Goal: Find specific page/section: Find specific page/section

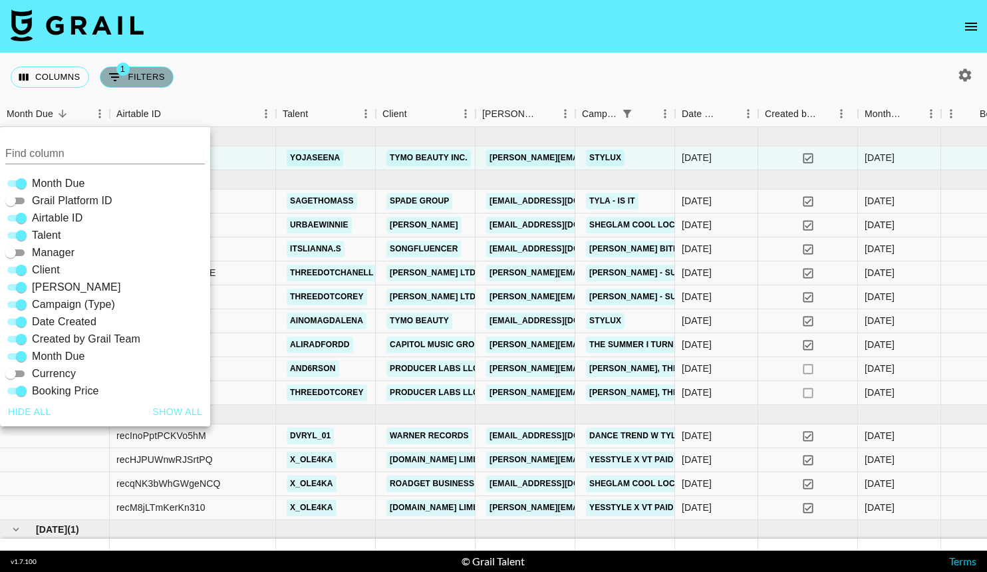
click at [126, 82] on button "1 Filters" at bounding box center [137, 76] width 74 height 21
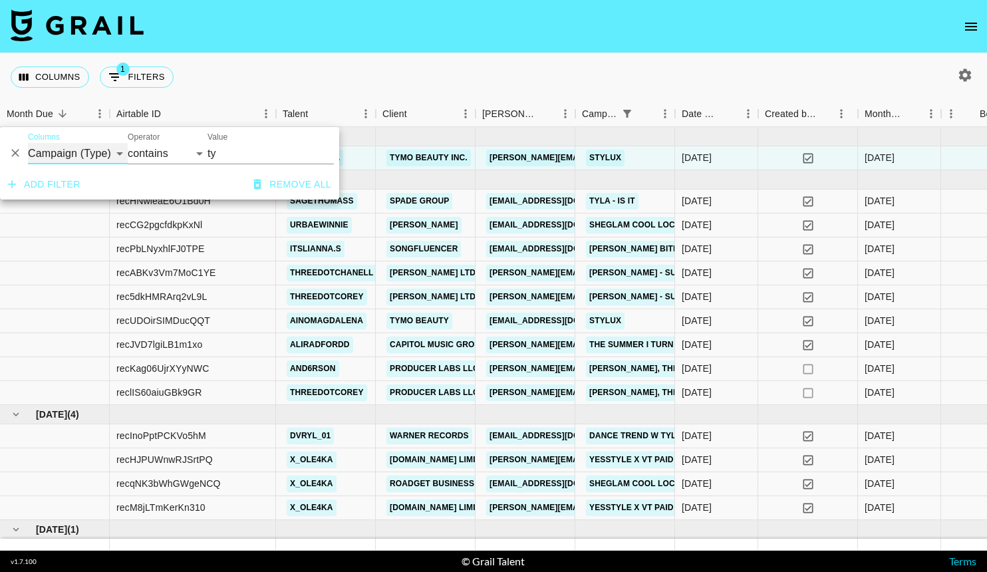
select select "clientId"
select select "is"
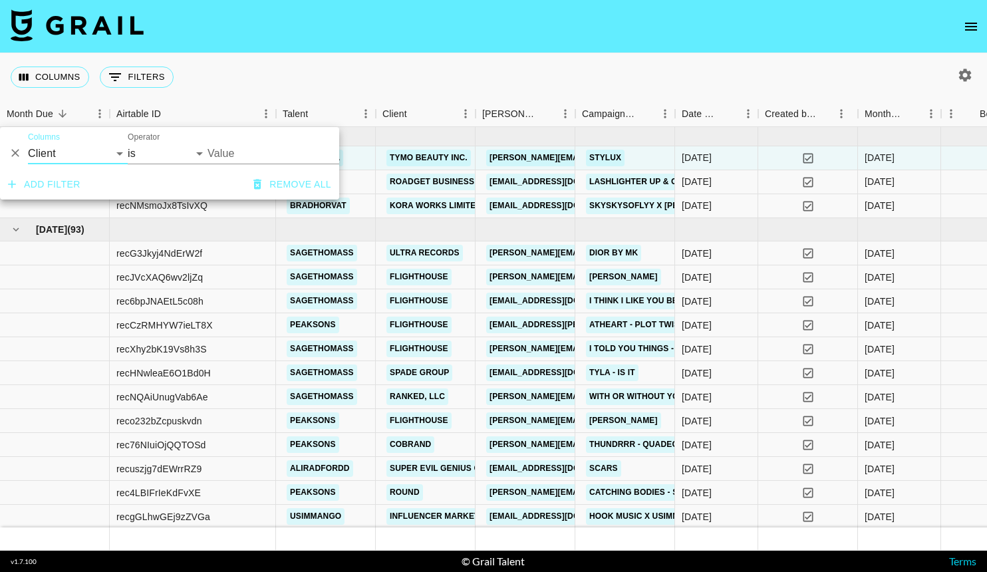
click at [229, 151] on input "Value" at bounding box center [297, 153] width 180 height 21
type input "ty"
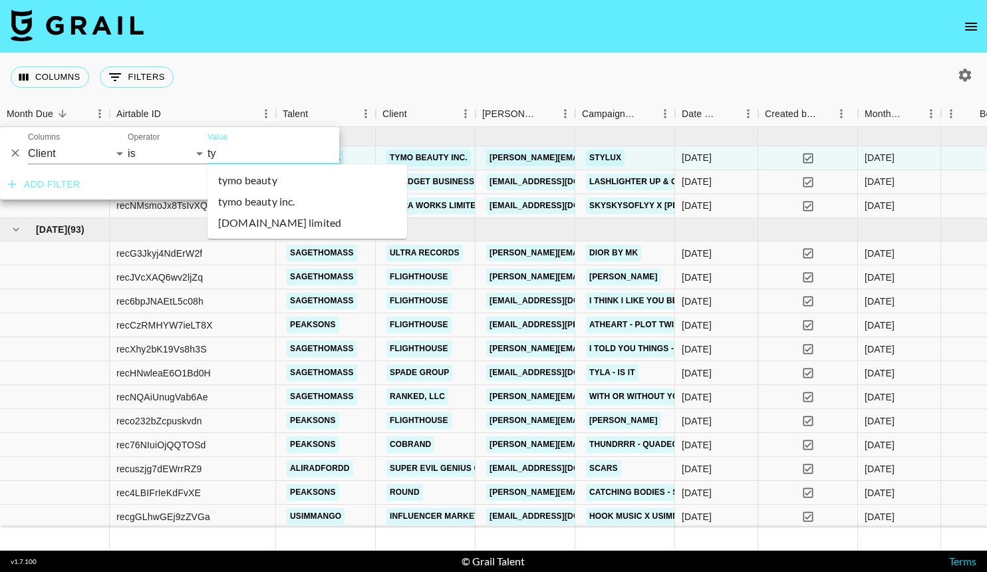
click at [227, 184] on li "tymo beauty" at bounding box center [306, 180] width 199 height 21
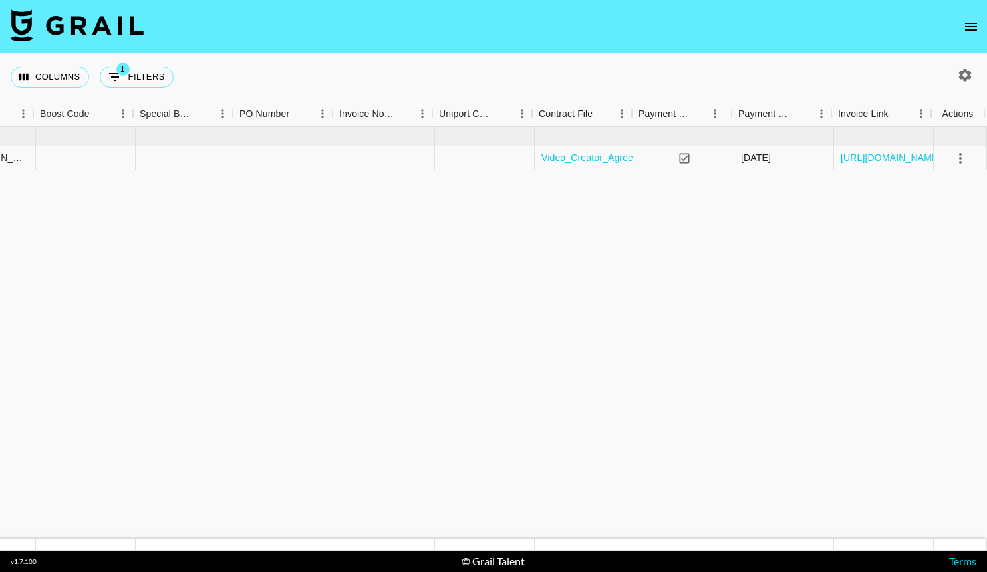
scroll to position [0, 1370]
click at [863, 164] on link "[URL][DOMAIN_NAME]" at bounding box center [890, 157] width 100 height 13
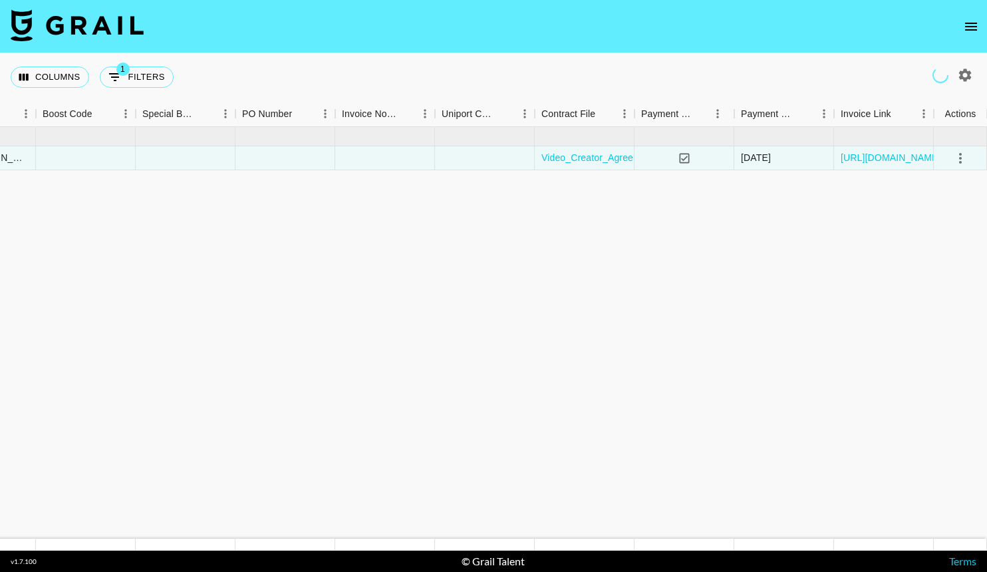
click at [131, 88] on div "Columns 1 Filters + Booking" at bounding box center [95, 77] width 168 height 48
click at [131, 84] on button "1 Filters" at bounding box center [137, 76] width 74 height 21
select select "clientId"
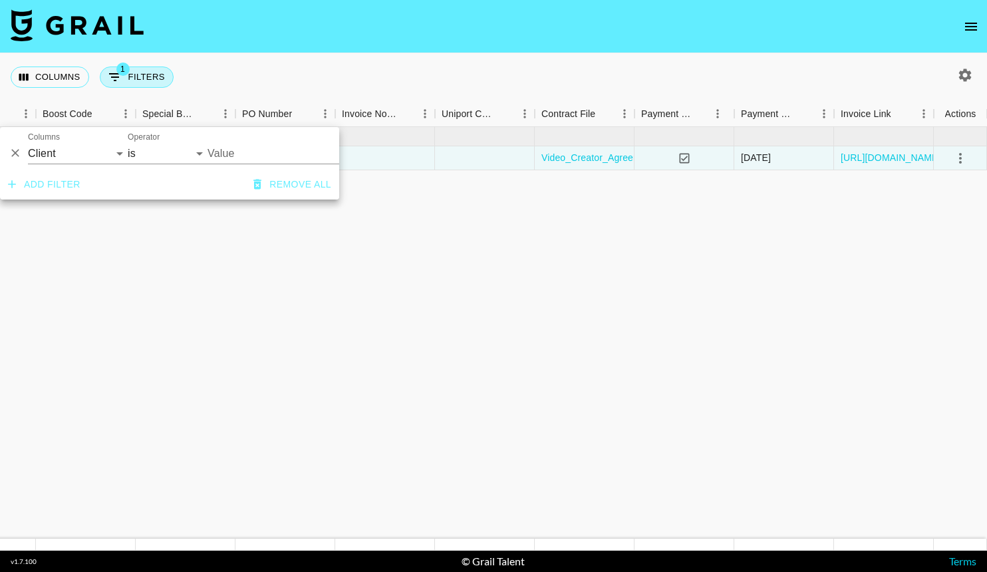
type input "TYMO Beauty"
click at [19, 150] on icon "Delete" at bounding box center [15, 152] width 13 height 13
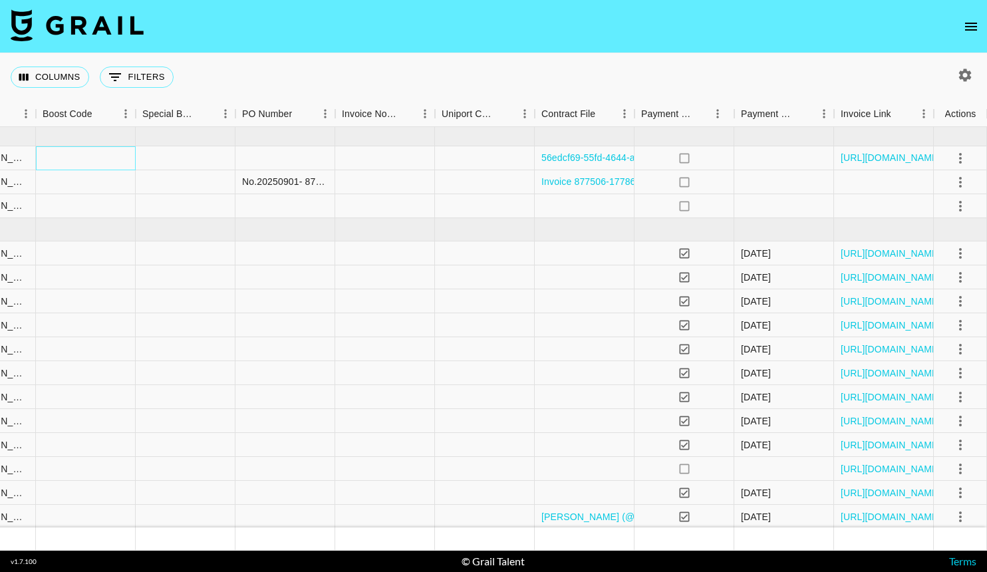
click at [84, 154] on div at bounding box center [86, 158] width 100 height 24
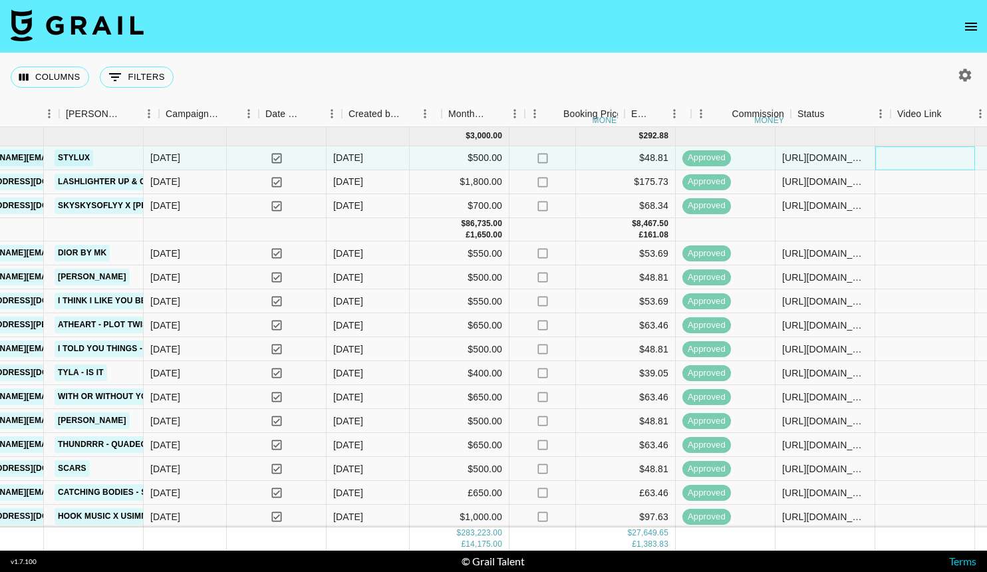
scroll to position [0, 416]
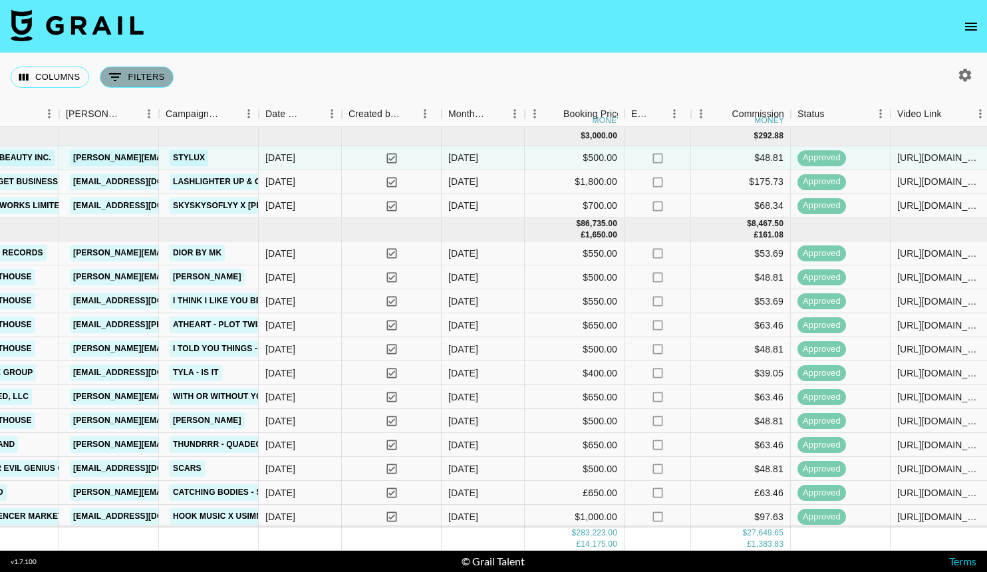
click at [146, 83] on button "0 Filters" at bounding box center [137, 76] width 74 height 21
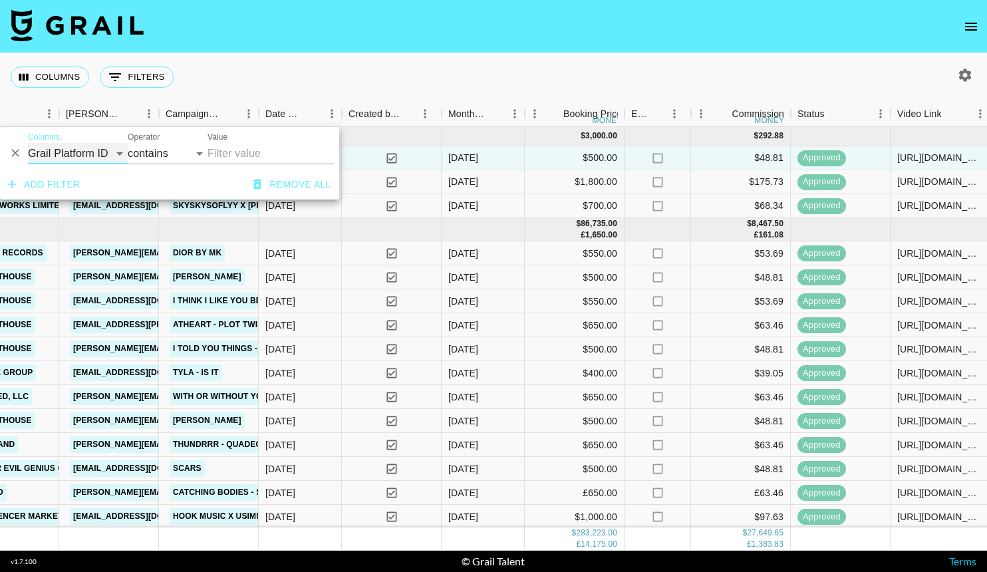
select select "talentName"
click at [247, 152] on input "Value" at bounding box center [270, 153] width 126 height 21
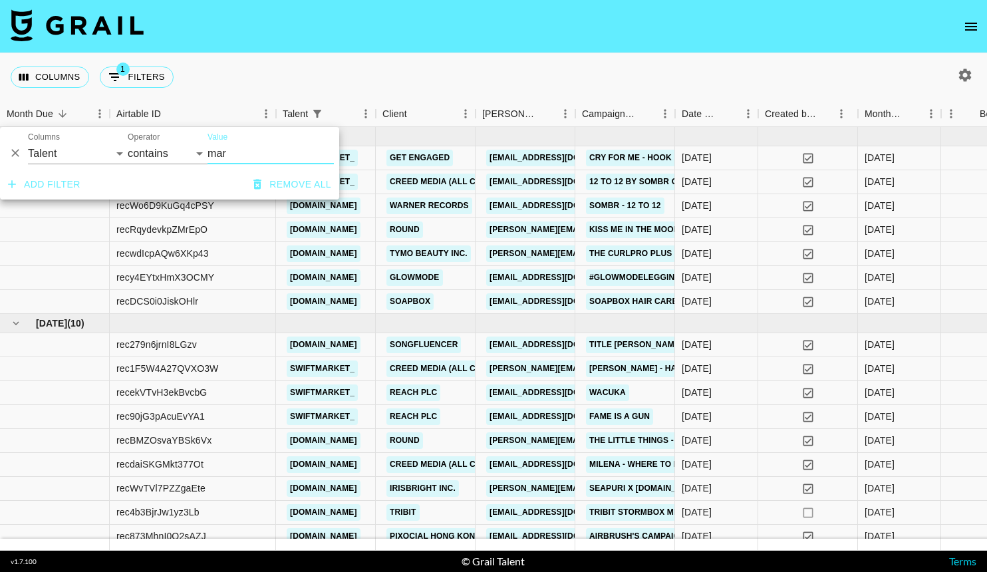
scroll to position [0, 0]
type input "mar"
click at [457, 78] on div "Columns 1 Filters + Booking" at bounding box center [493, 77] width 987 height 48
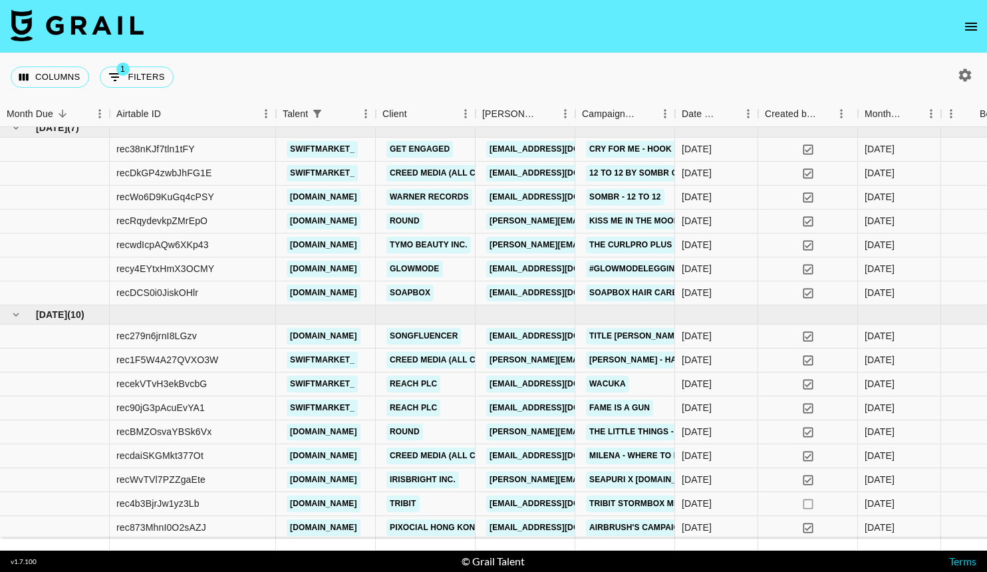
scroll to position [9, 0]
